Goal: Navigation & Orientation: Find specific page/section

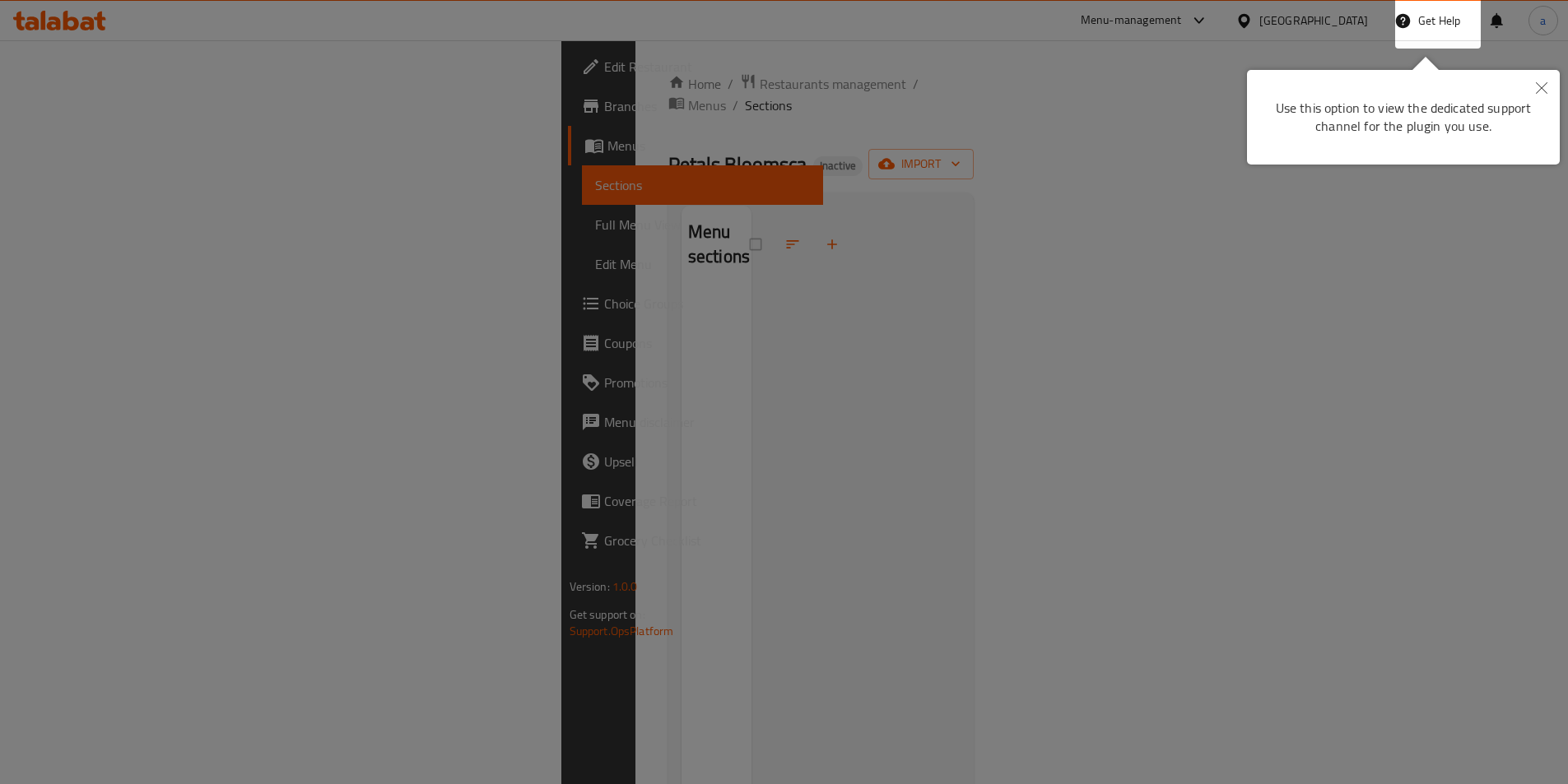
click at [1540, 90] on icon "Close" at bounding box center [1542, 88] width 12 height 12
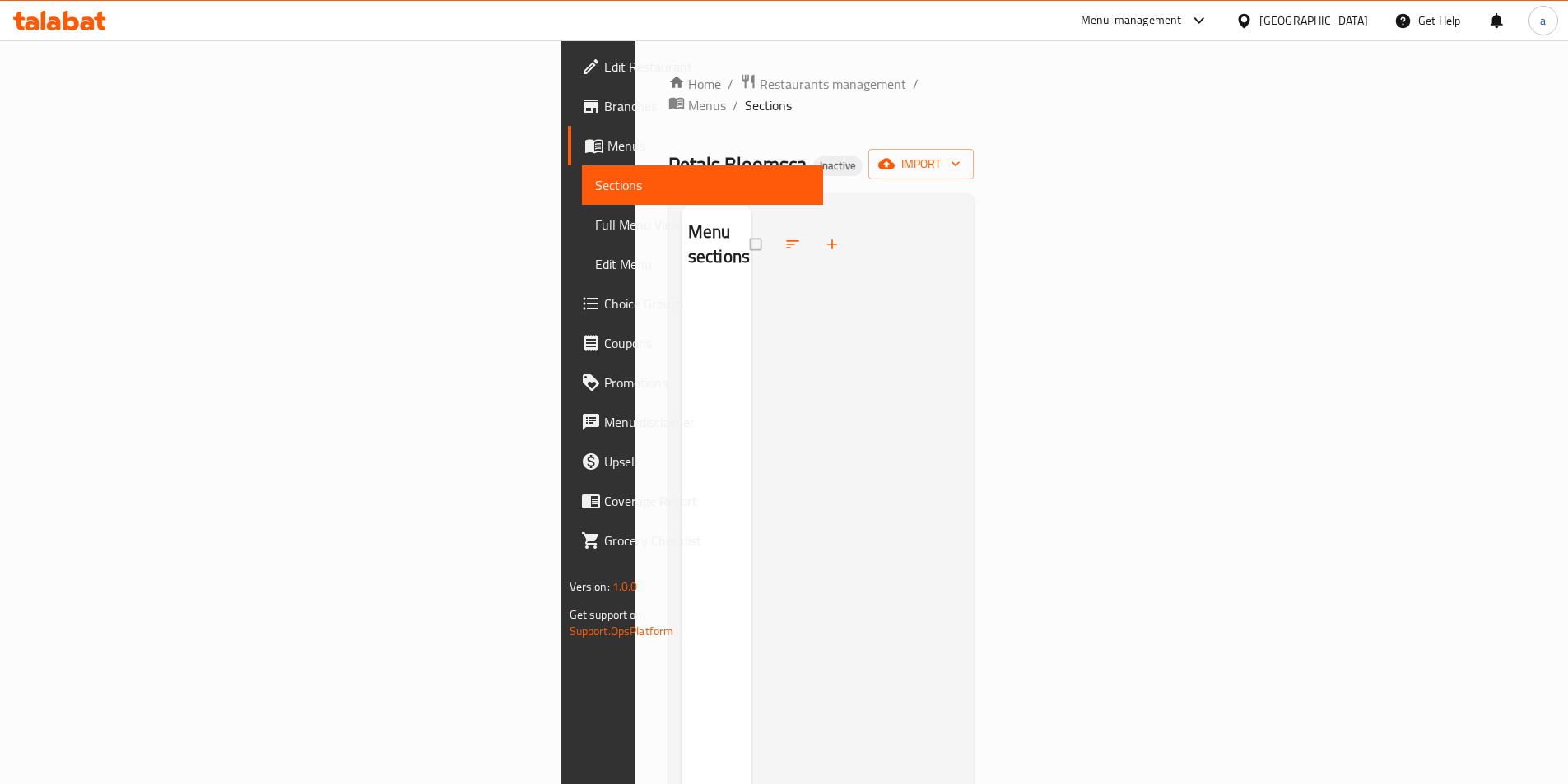
click at [608, 146] on span "Menus" at bounding box center [709, 145] width 203 height 20
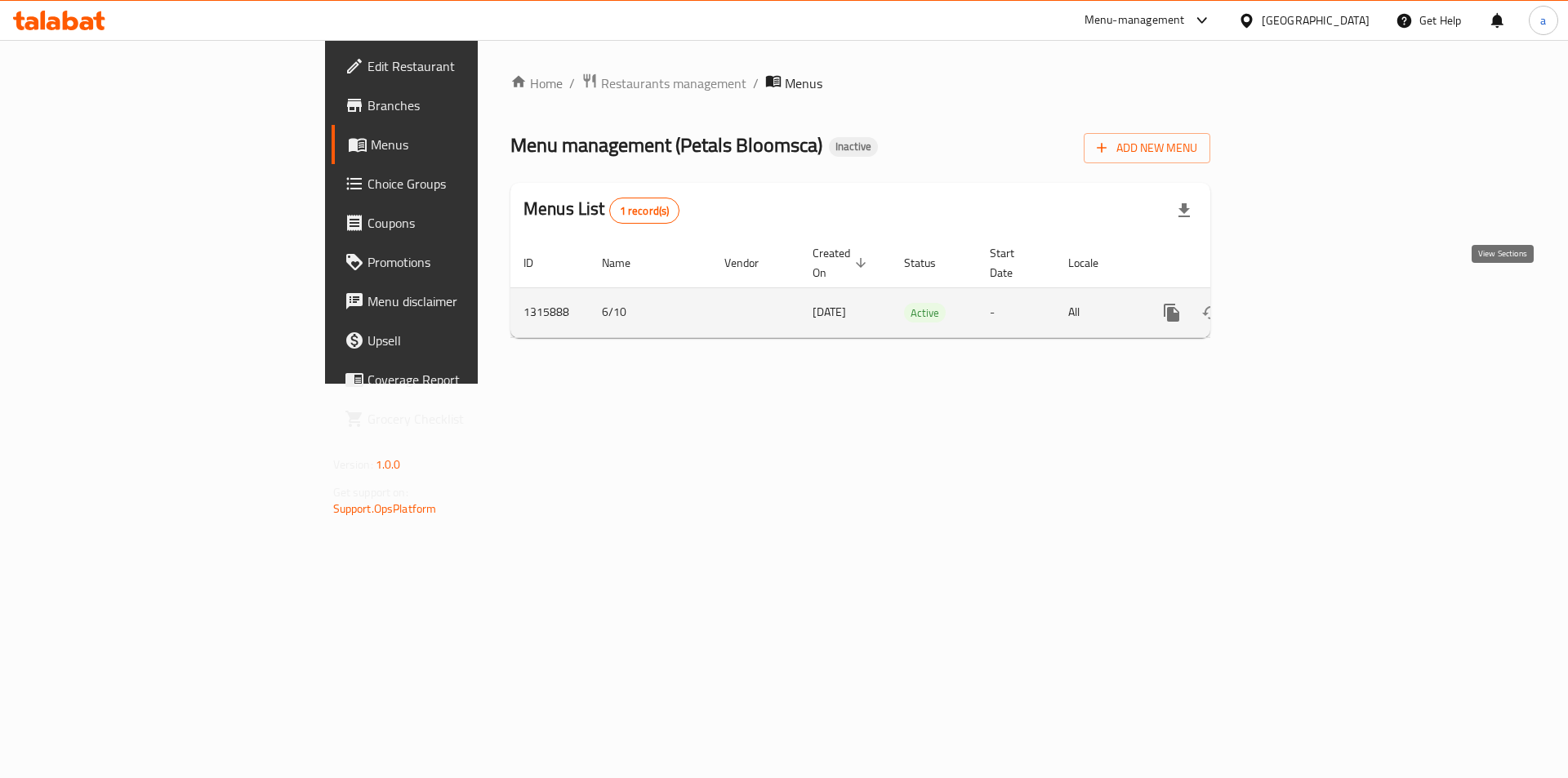
click at [1299, 303] on icon "enhanced table" at bounding box center [1290, 312] width 20 height 20
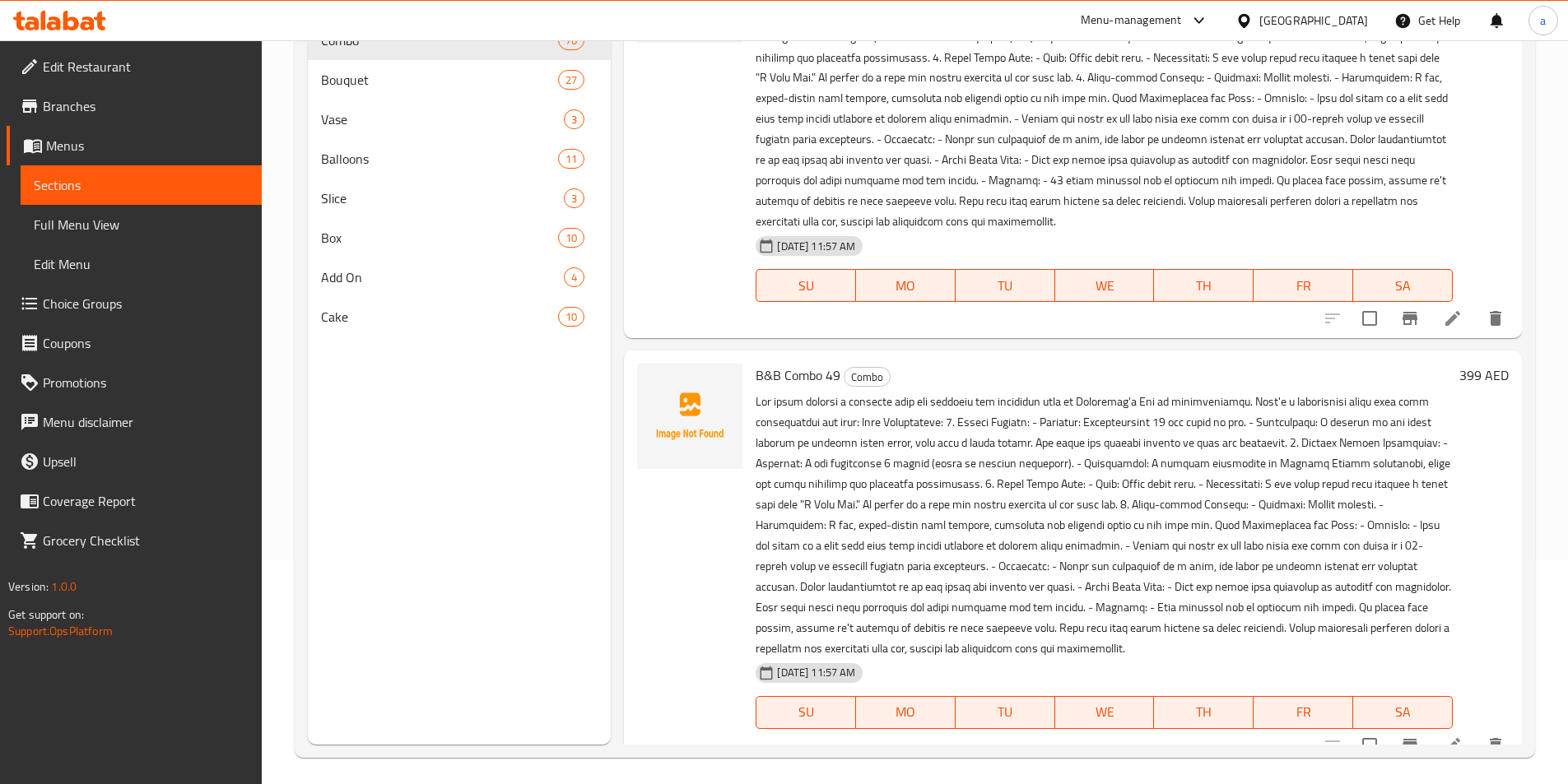
scroll to position [230, 0]
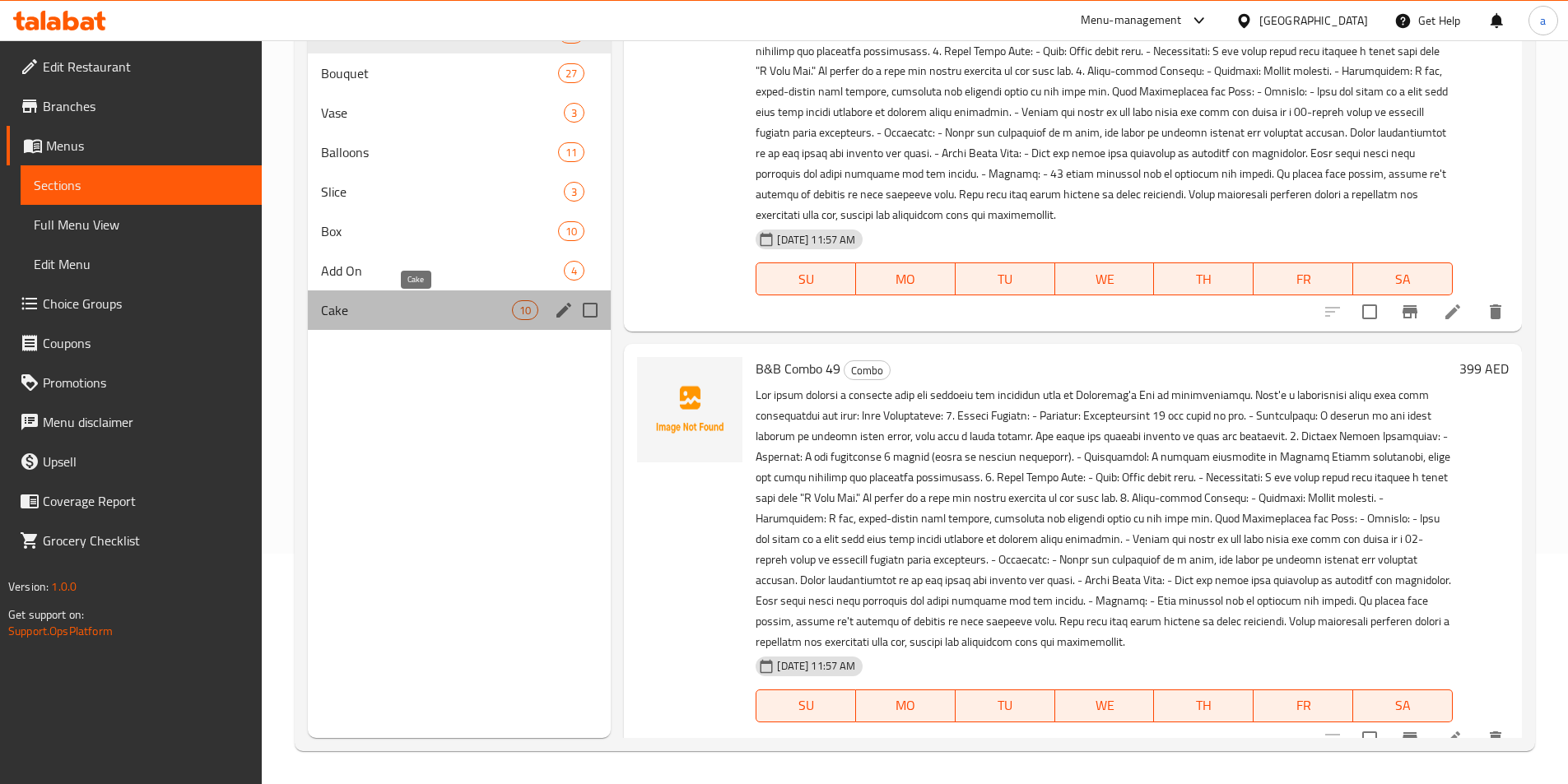
click at [378, 305] on span "Cake" at bounding box center [417, 310] width 192 height 20
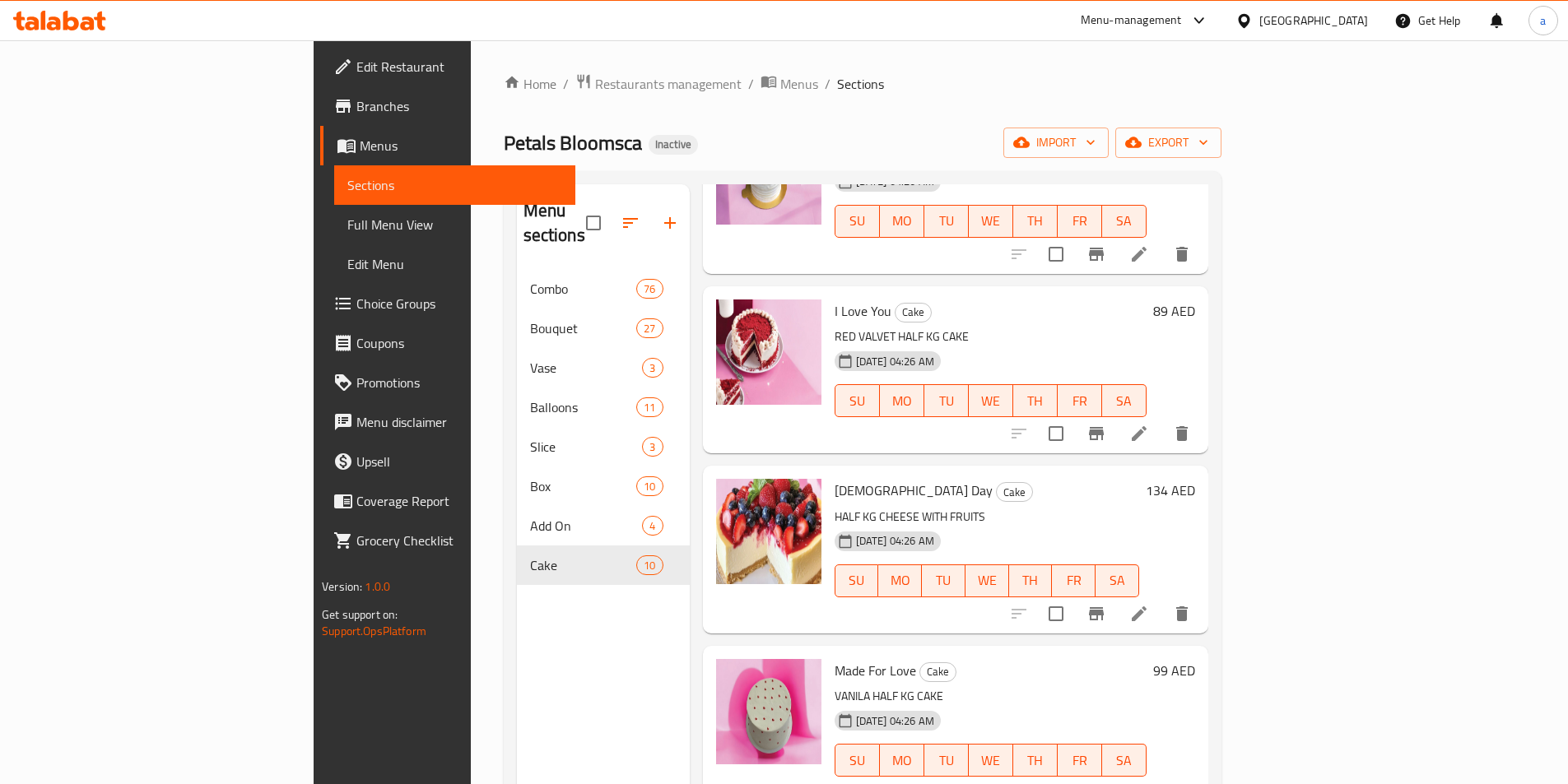
click at [103, 23] on icon at bounding box center [60, 20] width 93 height 20
